Goal: Check status: Check status

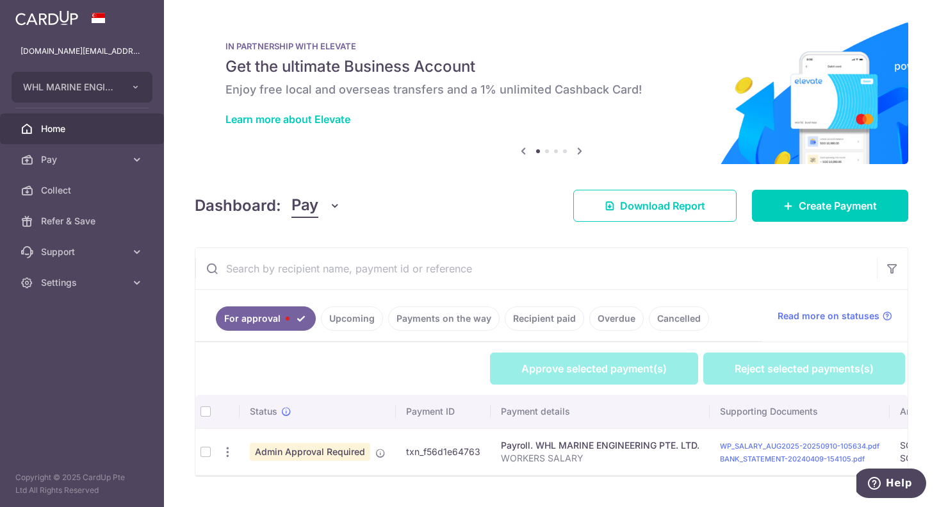
scroll to position [0, 499]
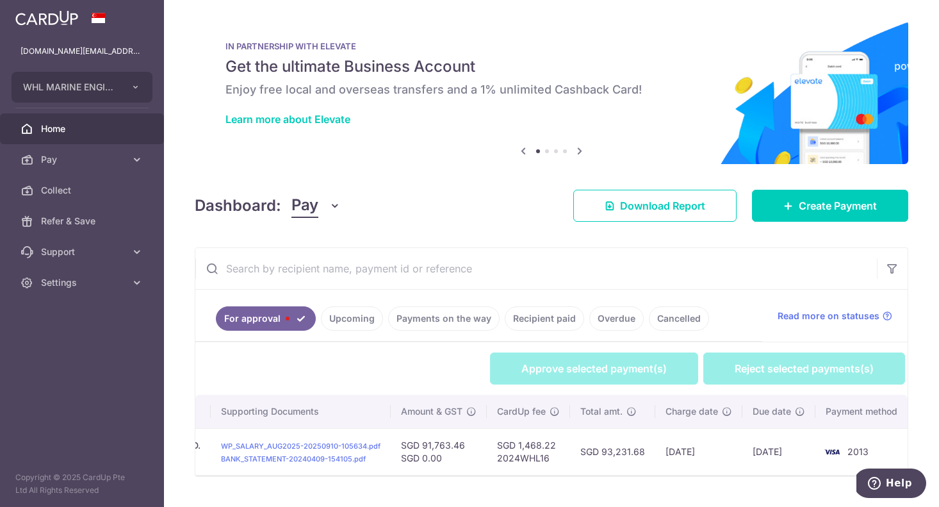
click at [530, 444] on td "SGD 1,468.22 2024WHL16" at bounding box center [528, 451] width 83 height 47
copy td "1,468.22"
click at [618, 446] on td "SGD 93,231.68" at bounding box center [612, 451] width 85 height 47
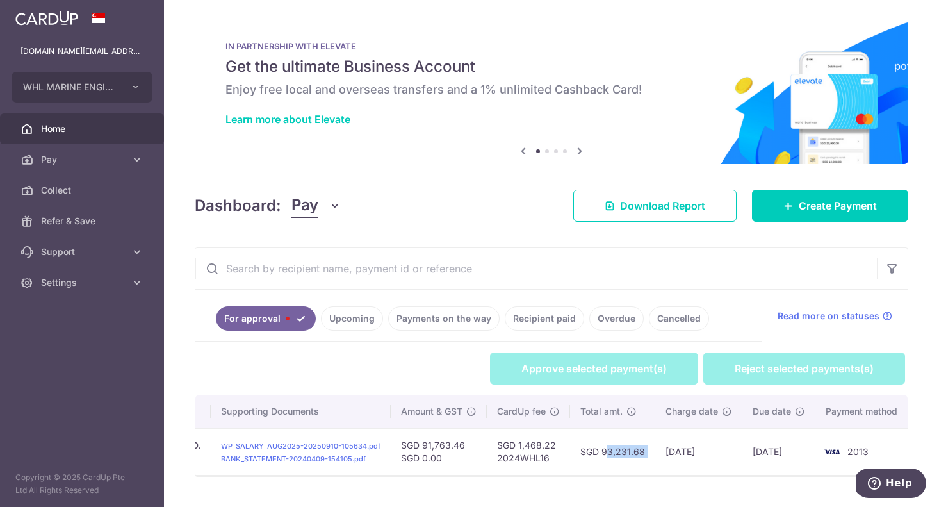
click at [618, 446] on td "SGD 93,231.68" at bounding box center [612, 451] width 85 height 47
copy tr "SGD 93,231.68"
